Goal: Find specific page/section: Find specific page/section

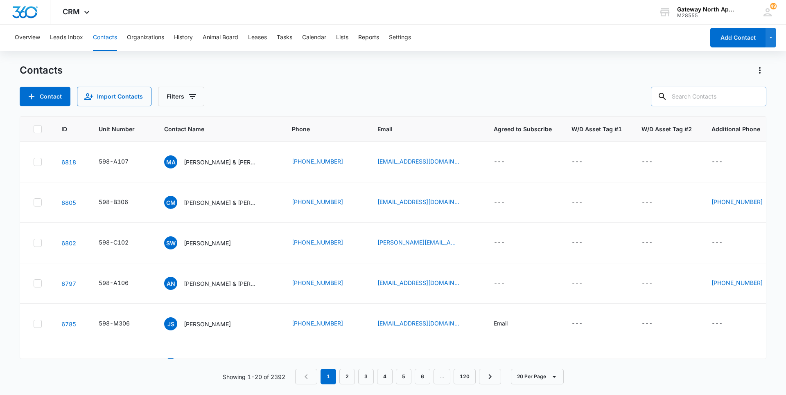
click at [717, 98] on input "text" at bounding box center [708, 97] width 115 height 20
type input "a202"
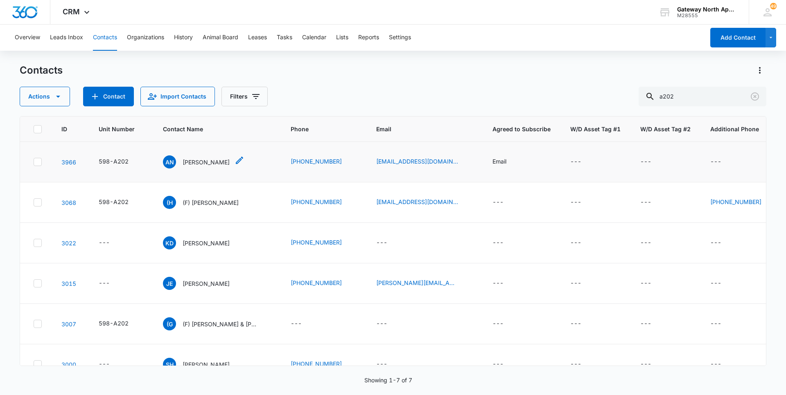
click at [220, 160] on p "[PERSON_NAME]" at bounding box center [206, 162] width 47 height 9
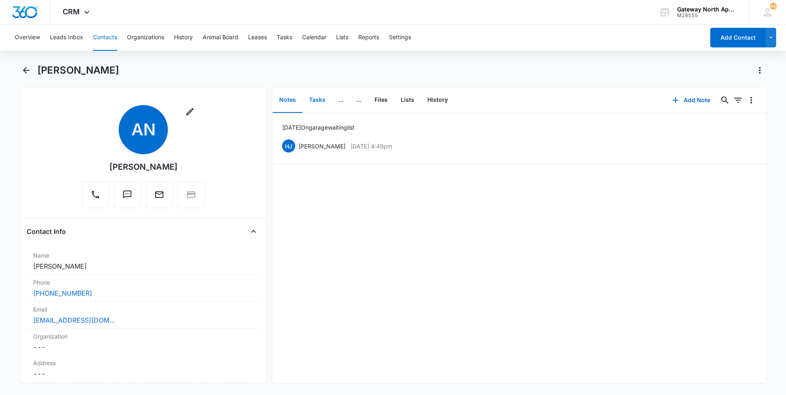
click at [319, 96] on button "Tasks" at bounding box center [317, 100] width 29 height 25
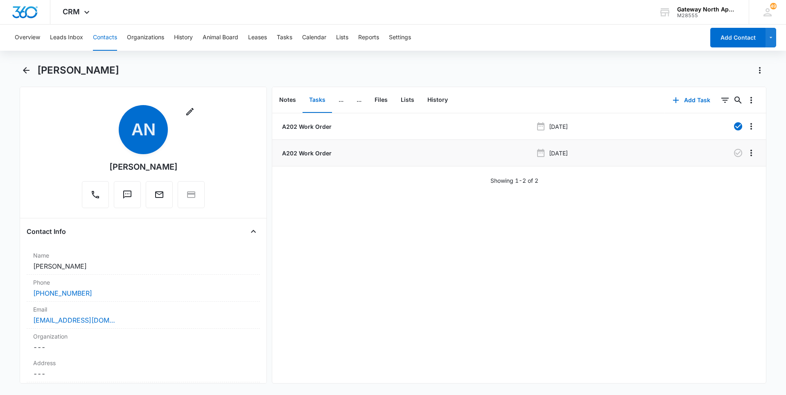
click at [312, 158] on li "A202 Work Order [DATE]" at bounding box center [519, 153] width 494 height 27
click at [312, 156] on p "A202 Work Order" at bounding box center [305, 153] width 51 height 9
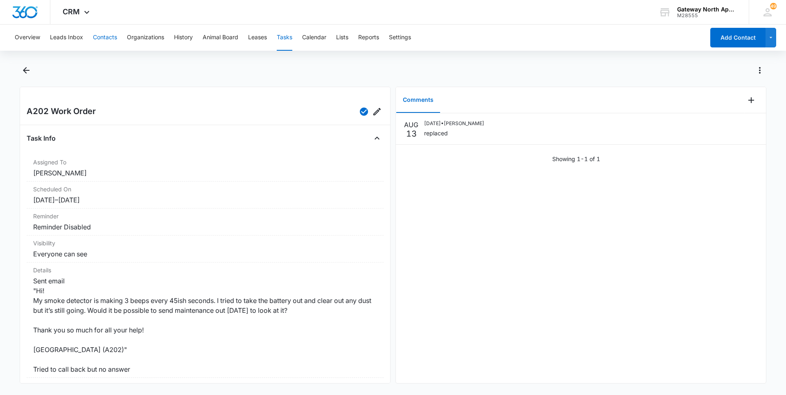
click at [111, 35] on button "Contacts" at bounding box center [105, 38] width 24 height 26
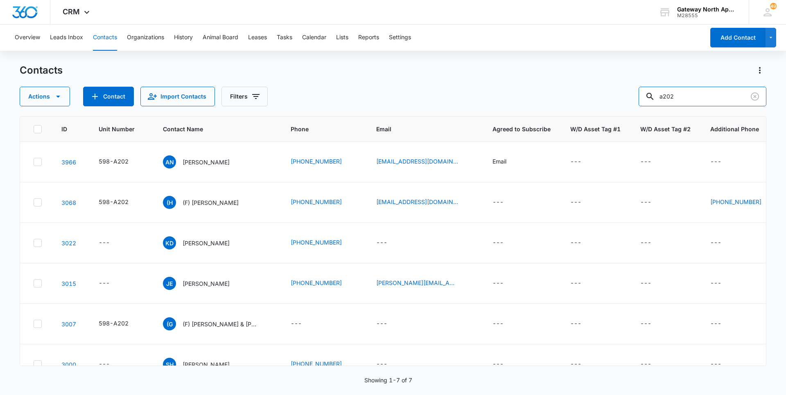
drag, startPoint x: 697, startPoint y: 98, endPoint x: 617, endPoint y: 104, distance: 80.9
click at [618, 103] on div "Actions Contact Import Contacts Filters a202" at bounding box center [393, 97] width 747 height 20
type input "i302"
